Goal: Task Accomplishment & Management: Manage account settings

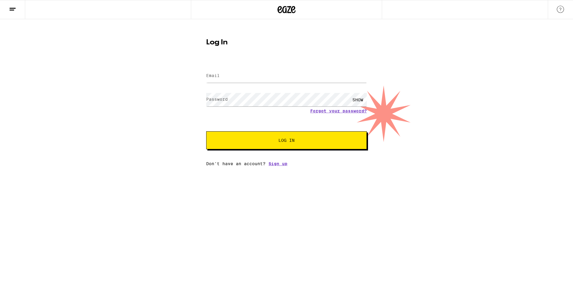
click at [0, 166] on com-1password-button at bounding box center [0, 166] width 0 height 0
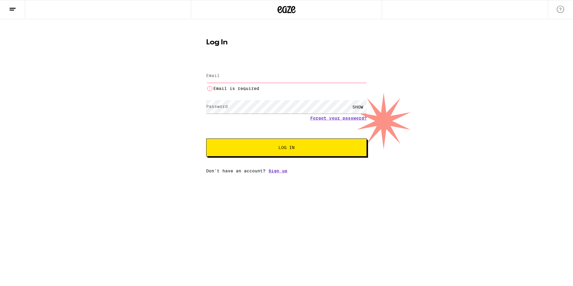
click at [97, 99] on div "Log In Email Email Email is required Password Password SHOW Forgot your passwor…" at bounding box center [286, 96] width 573 height 154
click at [263, 88] on li "Email is required" at bounding box center [286, 88] width 161 height 7
click at [260, 77] on input "Email" at bounding box center [286, 75] width 161 height 13
type input "[EMAIL_ADDRESS][DOMAIN_NAME]"
